Goal: Navigation & Orientation: Find specific page/section

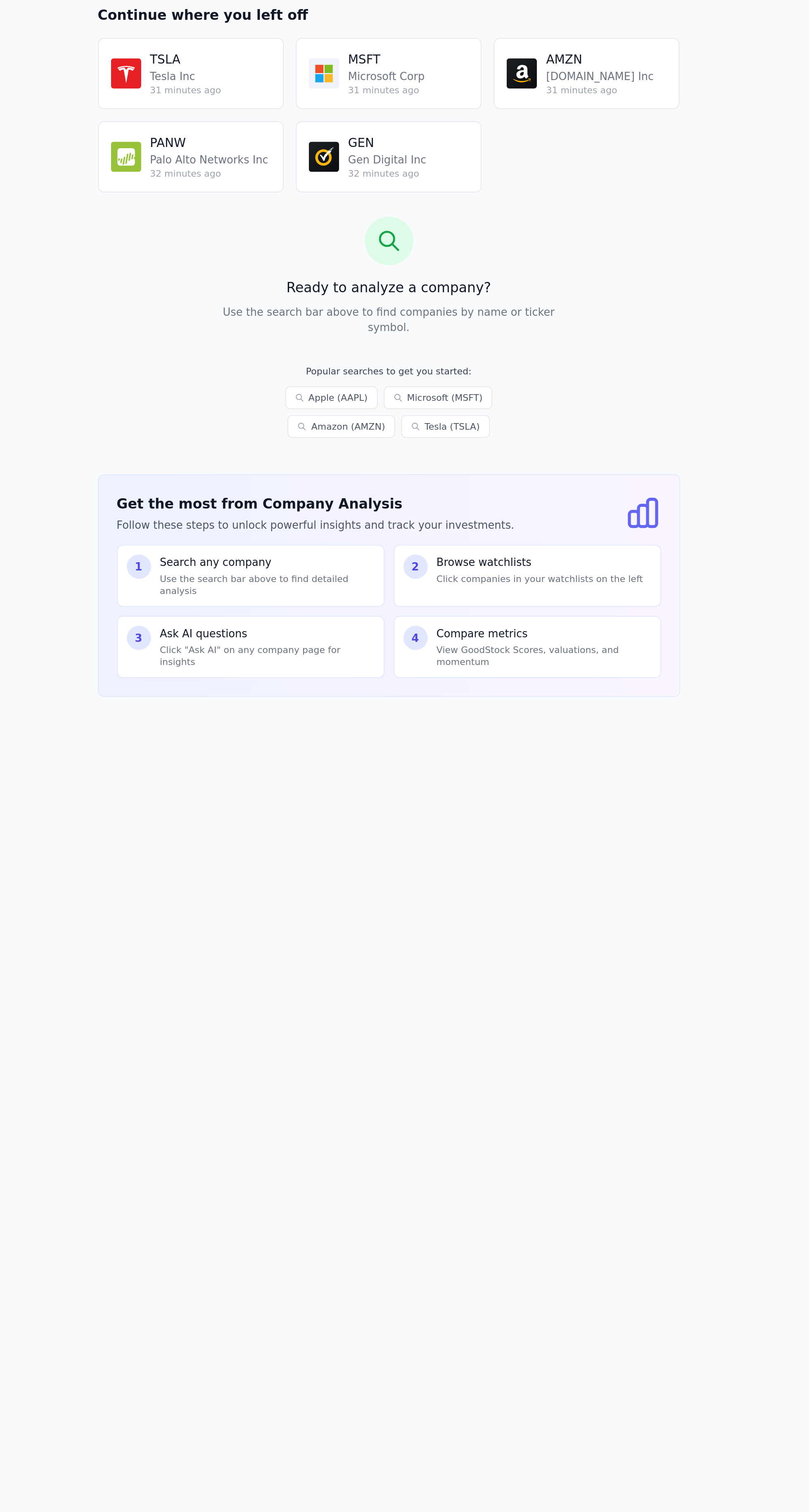
click at [404, 397] on p "Use the search bar above to find detailed analysis" at bounding box center [418, 404] width 117 height 13
click at [402, 436] on p "Click "Ask AI" on any company page for insights" at bounding box center [418, 443] width 117 height 13
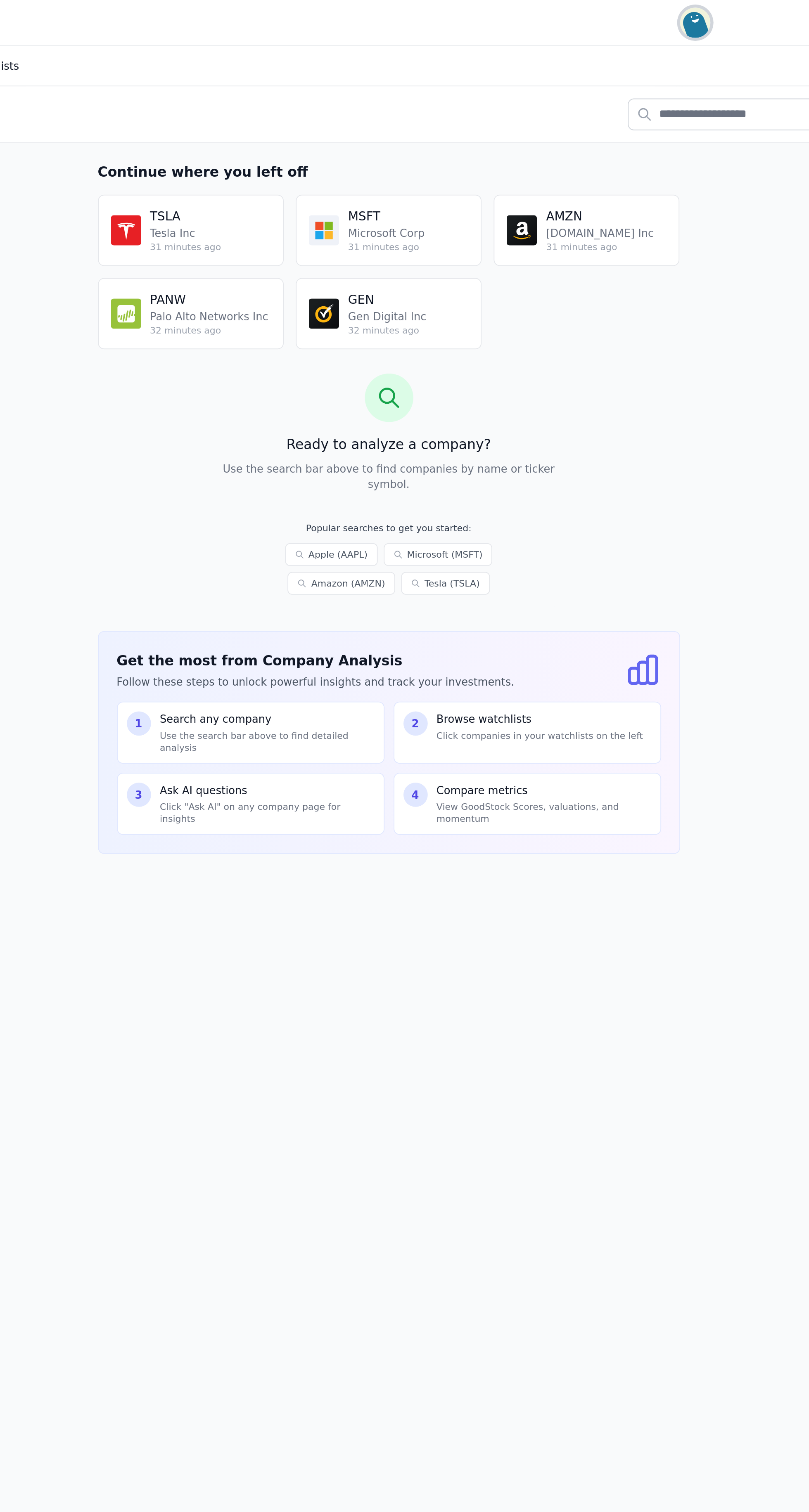
click at [656, 15] on img "button" at bounding box center [650, 12] width 17 height 17
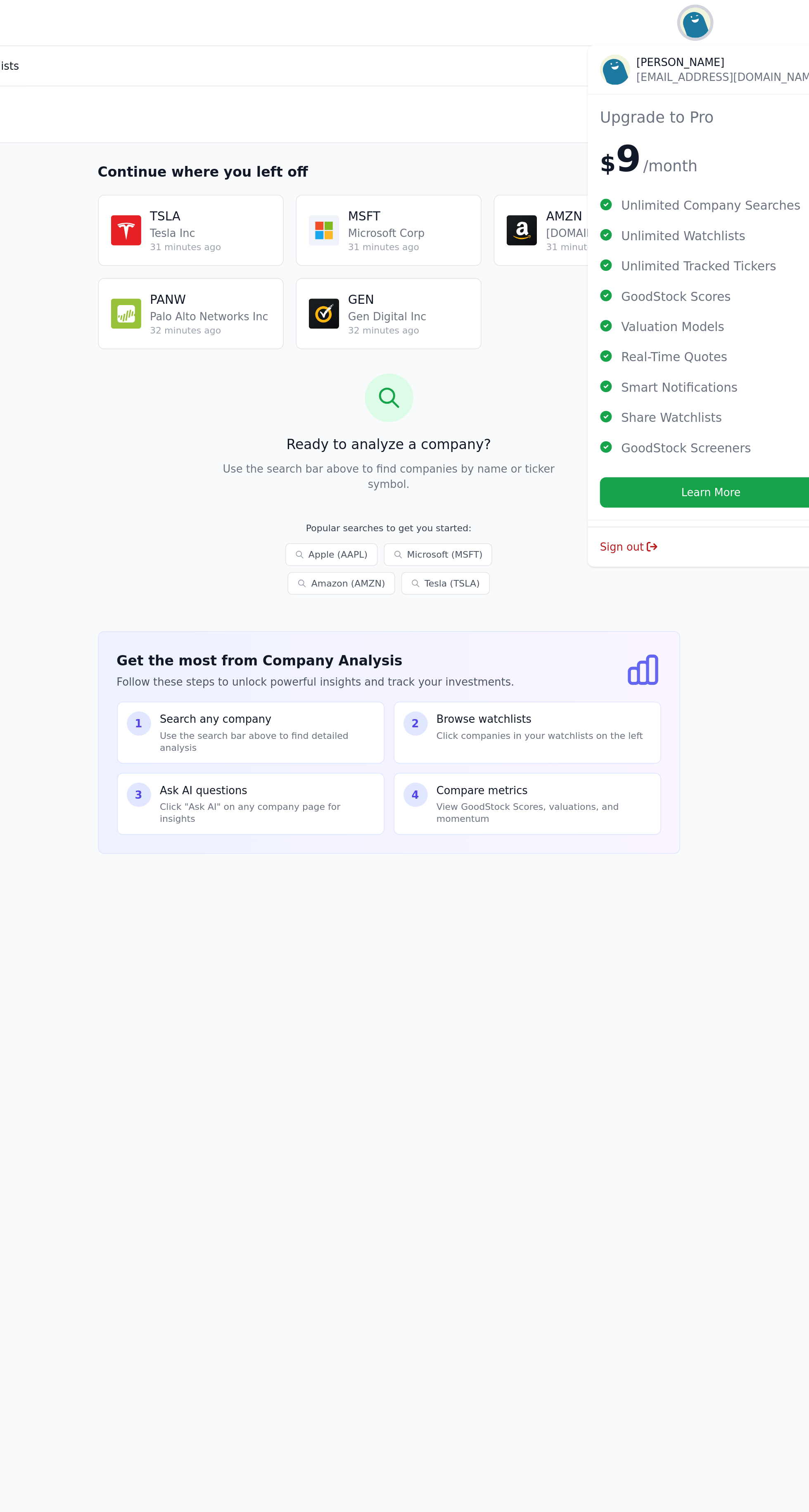
click at [647, 12] on img "button" at bounding box center [650, 12] width 17 height 17
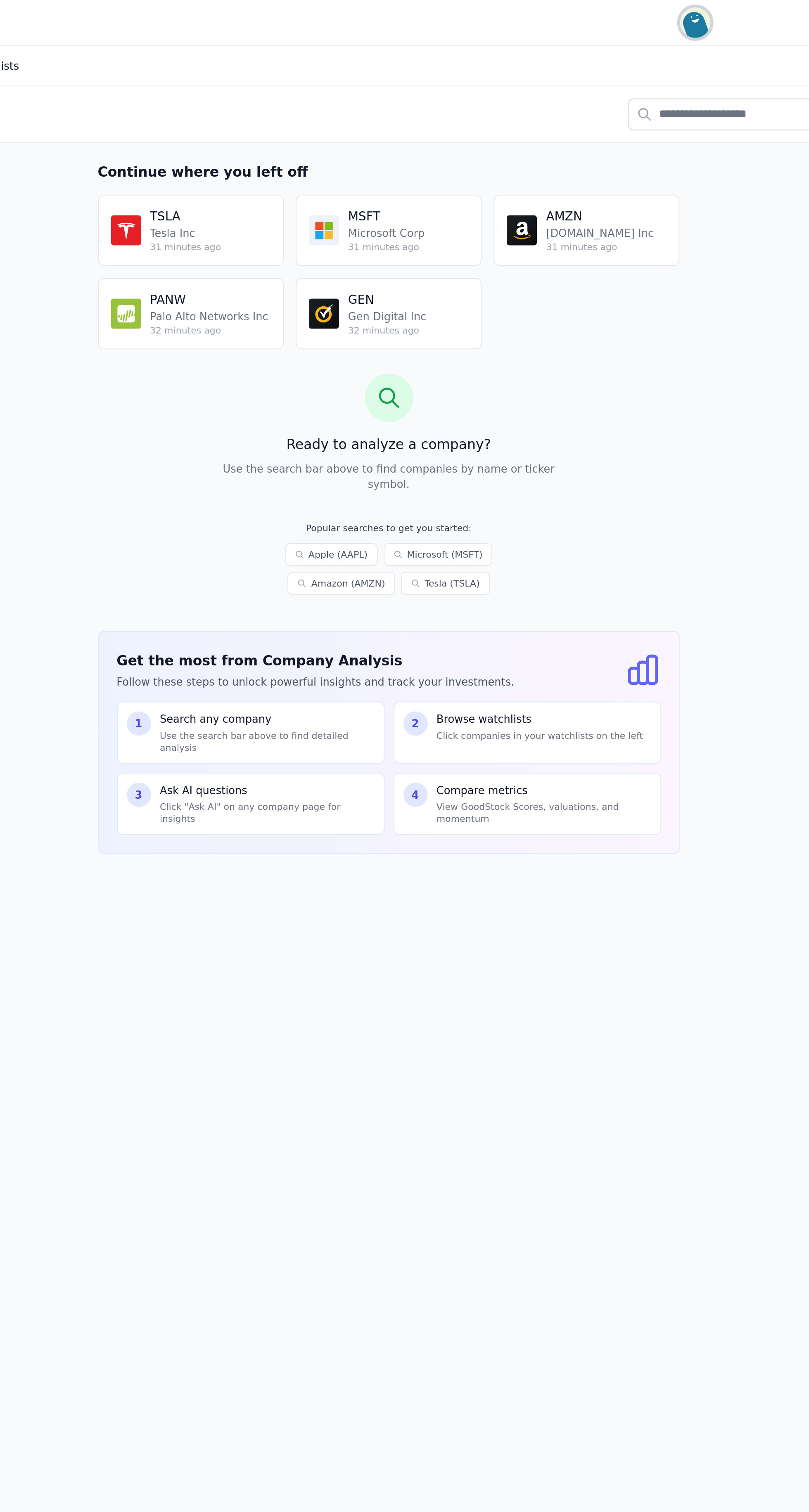
click at [650, 14] on img "button" at bounding box center [650, 12] width 17 height 17
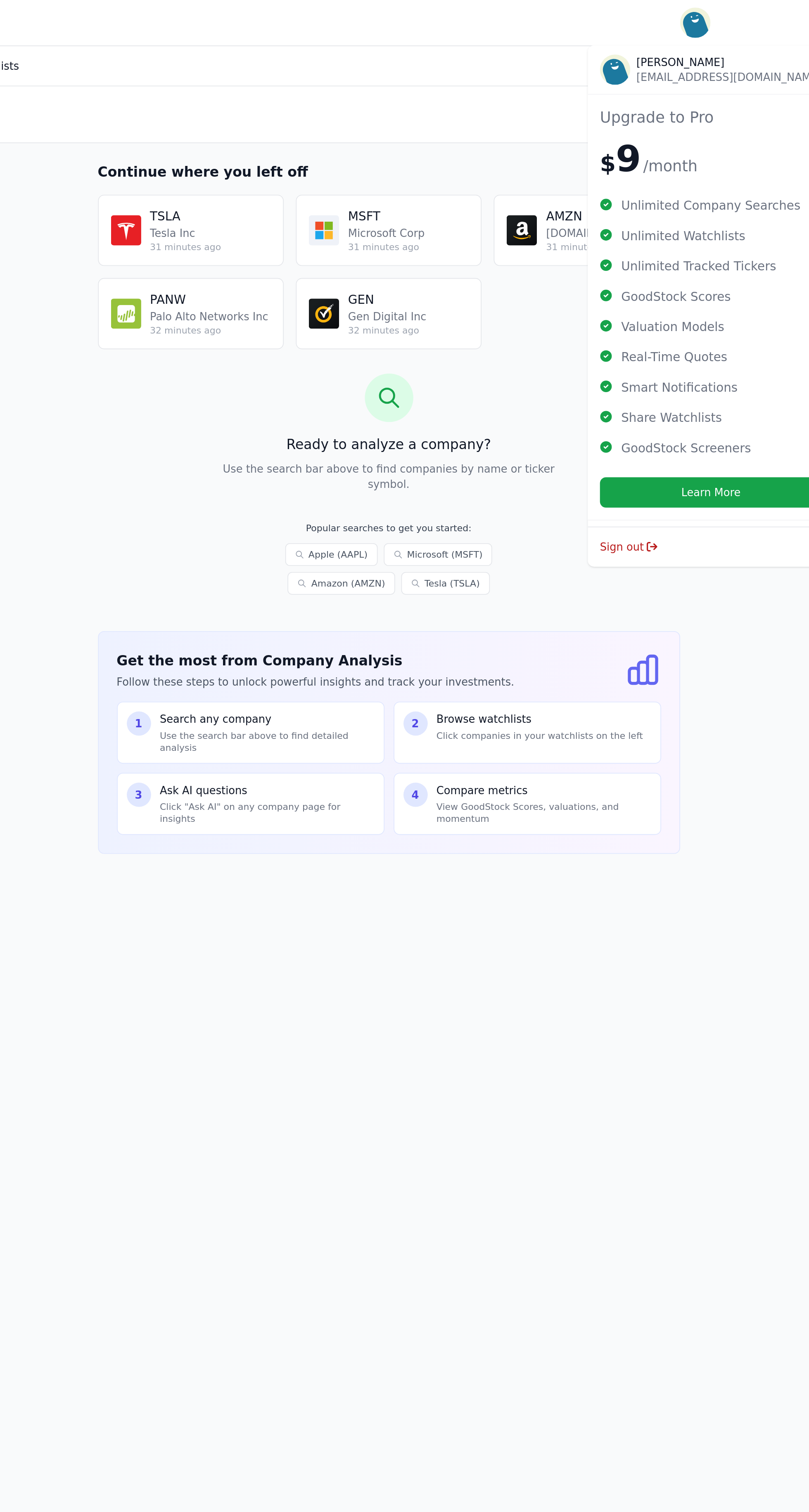
click at [565, 565] on main "My Watchlists Recently Viewed TSLA Tesla Inc 31 minutes ago View MSFT Microsoft…" at bounding box center [483, 803] width 650 height 1512
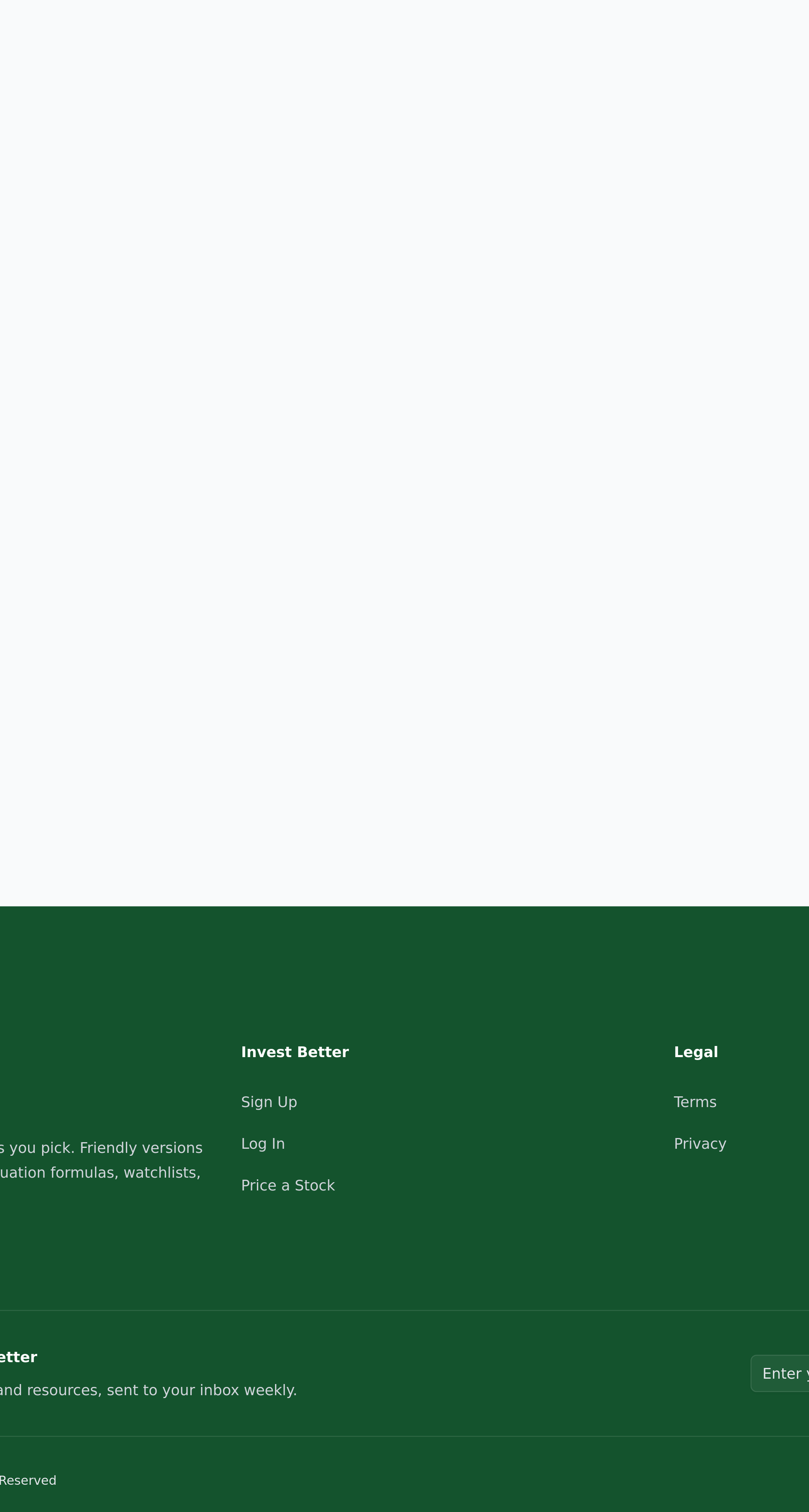
scroll to position [288, 0]
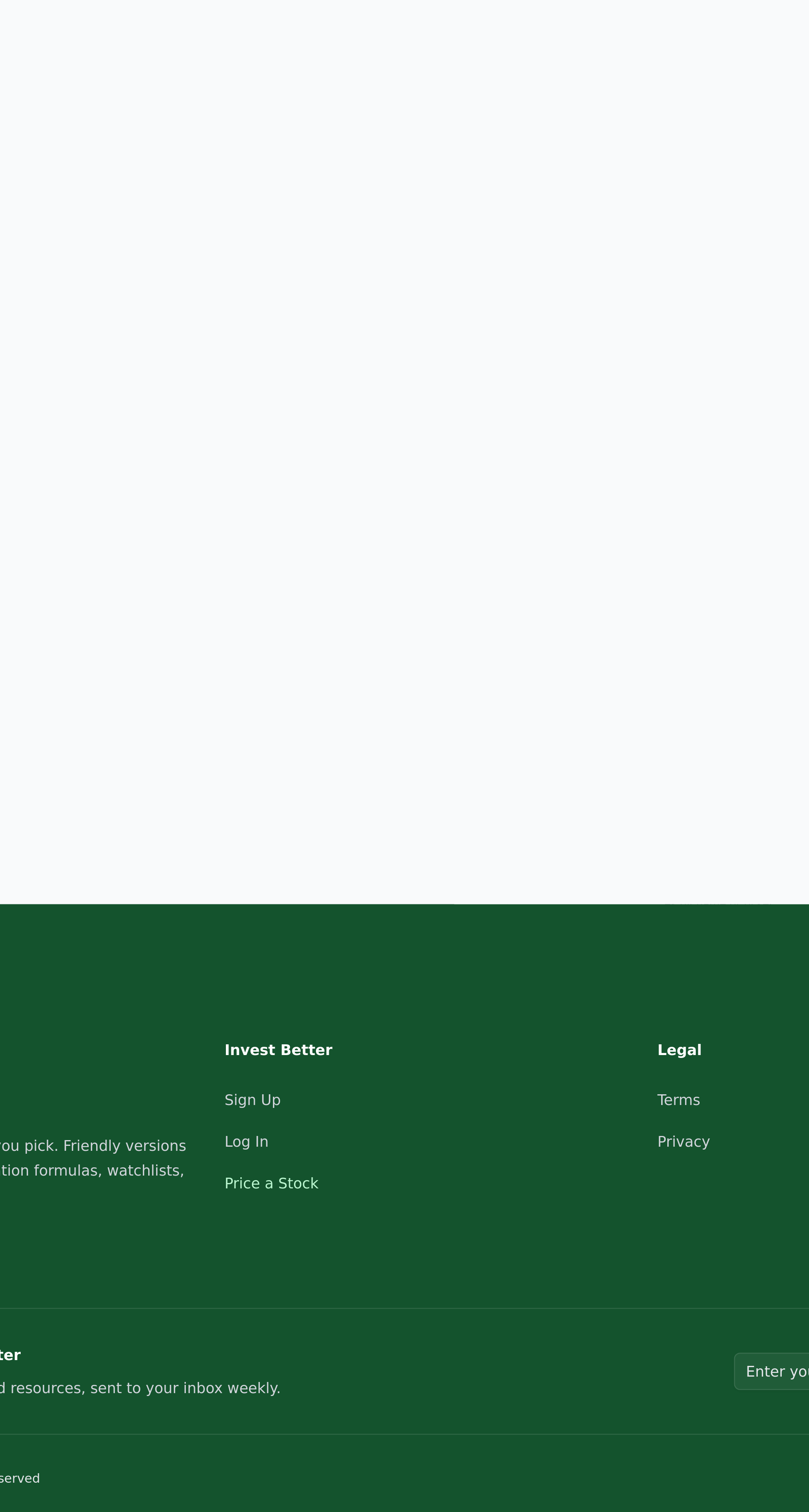
click at [348, 1384] on link "Price a Stock" at bounding box center [344, 1381] width 37 height 7
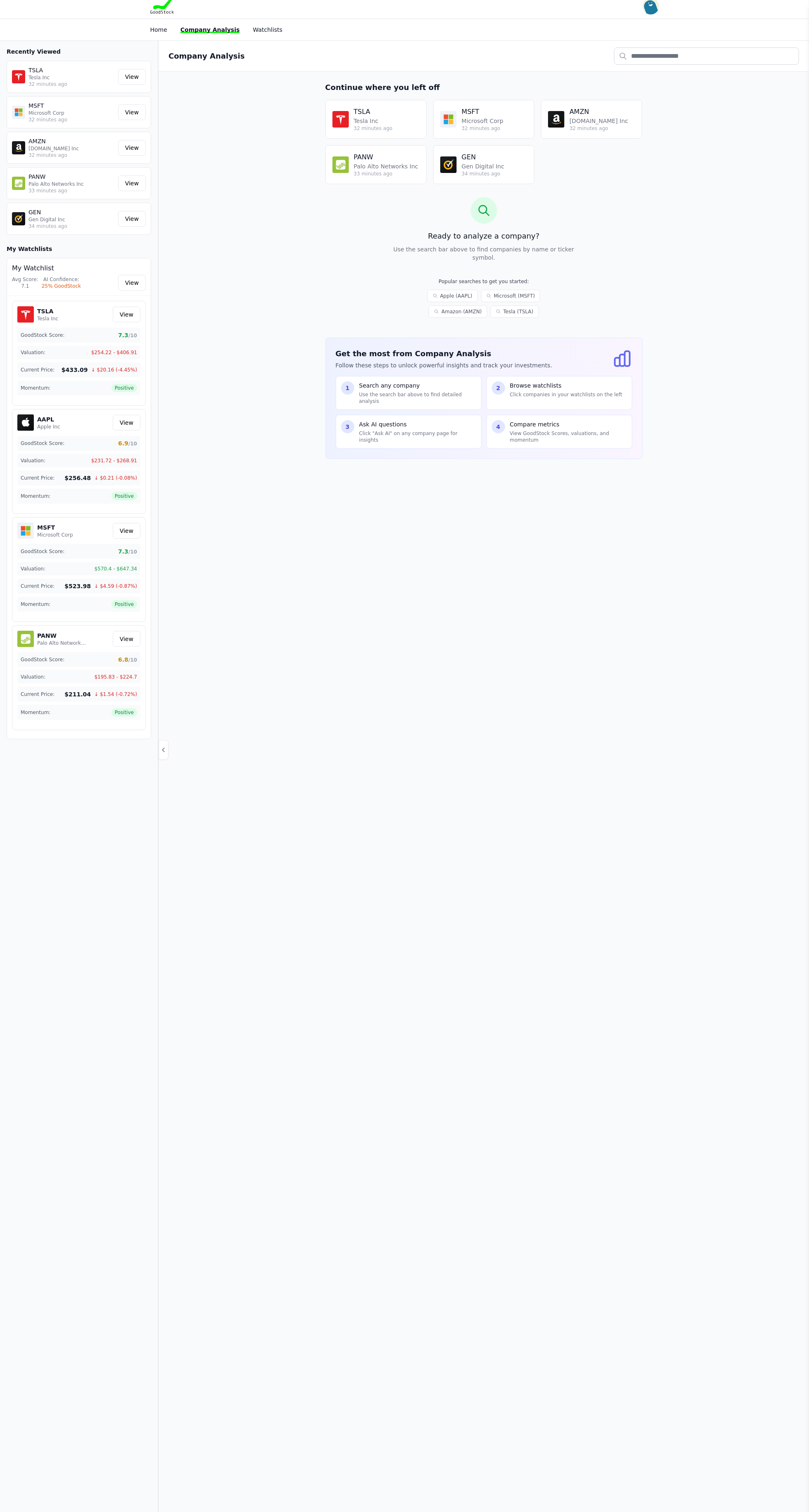
scroll to position [0, 0]
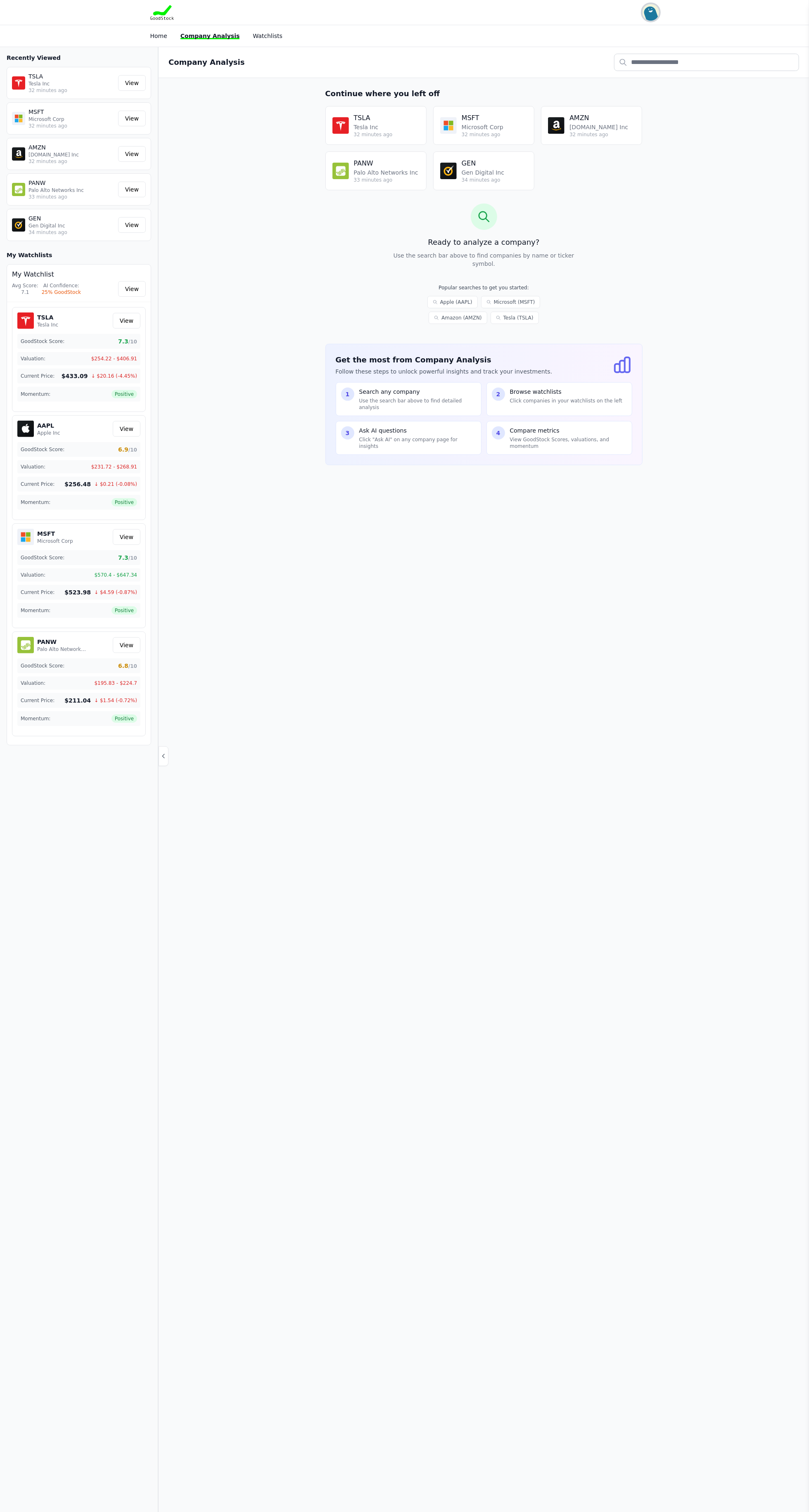
click at [645, 12] on img "button" at bounding box center [650, 12] width 17 height 17
click at [609, 297] on button "Sign out" at bounding box center [611, 298] width 24 height 8
